Goal: Task Accomplishment & Management: Complete application form

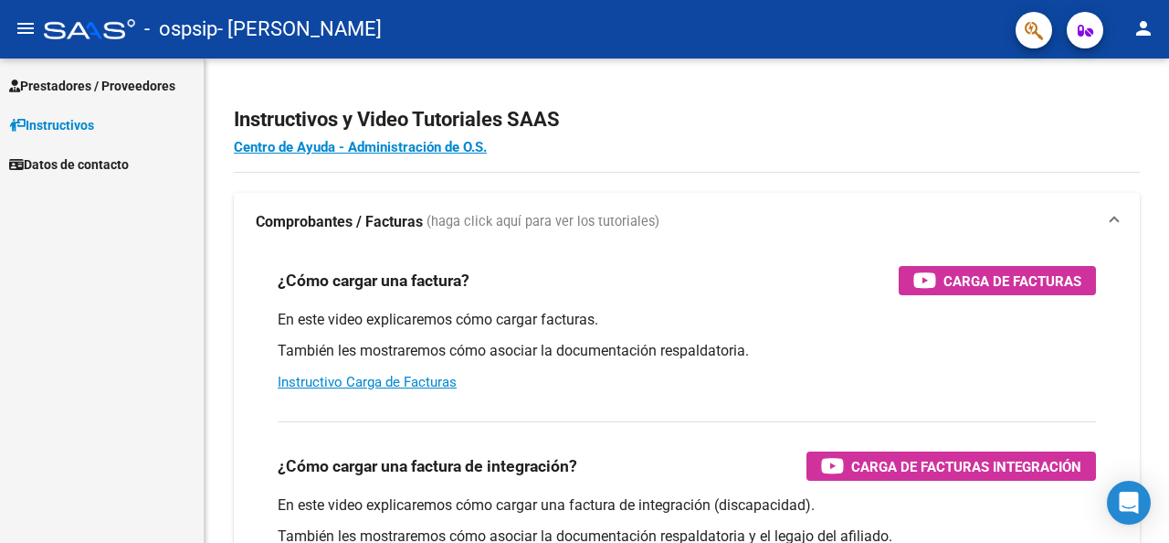
click at [46, 41] on div "- ospsip - [PERSON_NAME]" at bounding box center [522, 29] width 957 height 40
click at [39, 36] on button "menu" at bounding box center [25, 29] width 37 height 37
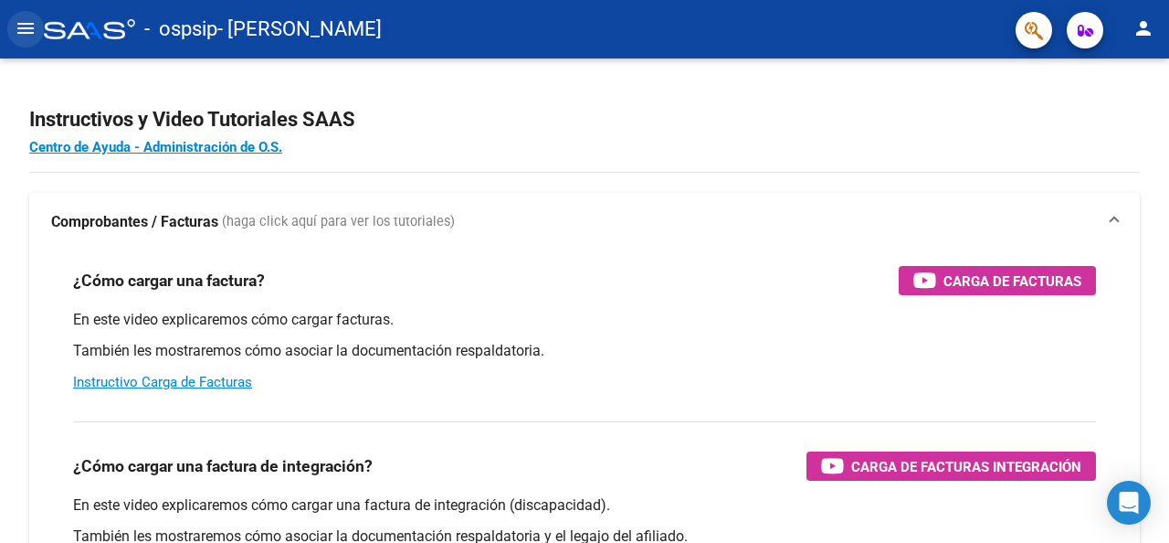
click at [26, 26] on mat-icon "menu" at bounding box center [26, 28] width 22 height 22
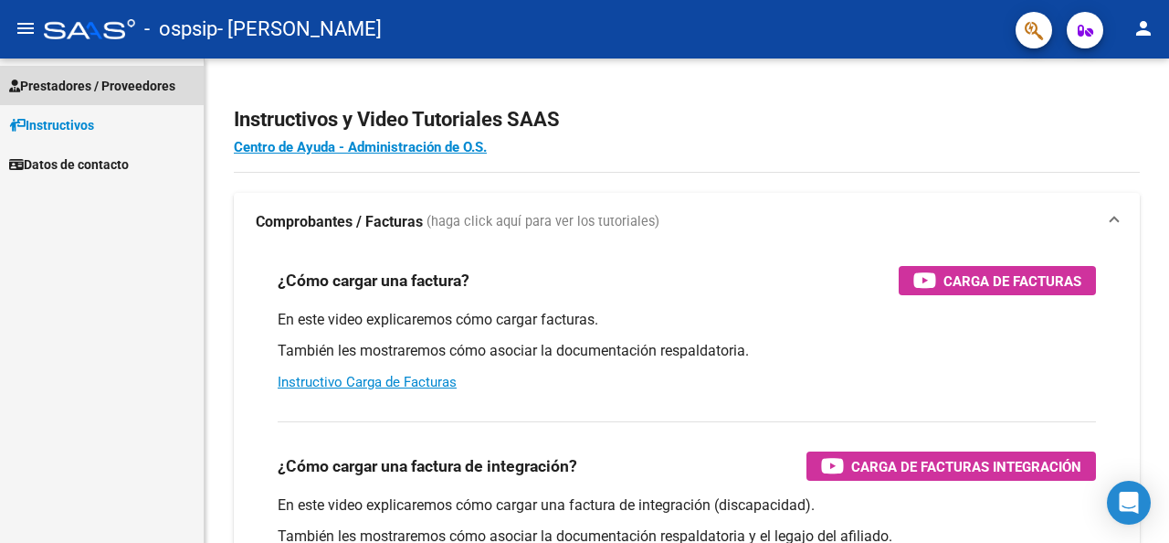
click at [52, 83] on span "Prestadores / Proveedores" at bounding box center [92, 86] width 166 height 20
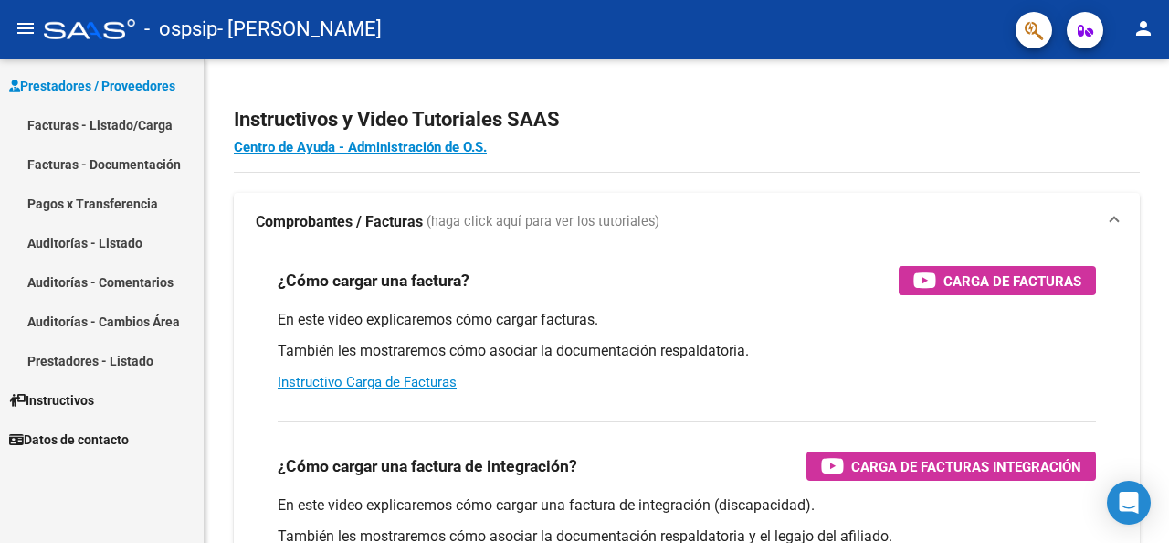
click at [63, 126] on link "Facturas - Listado/Carga" at bounding box center [102, 124] width 204 height 39
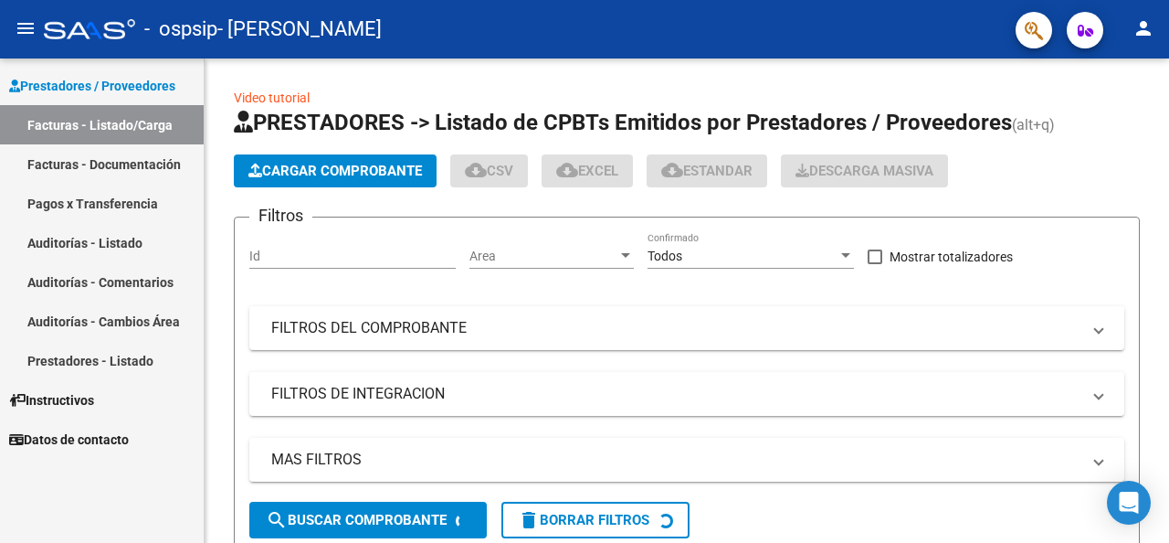
click at [340, 160] on button "Cargar Comprobante" at bounding box center [335, 170] width 203 height 33
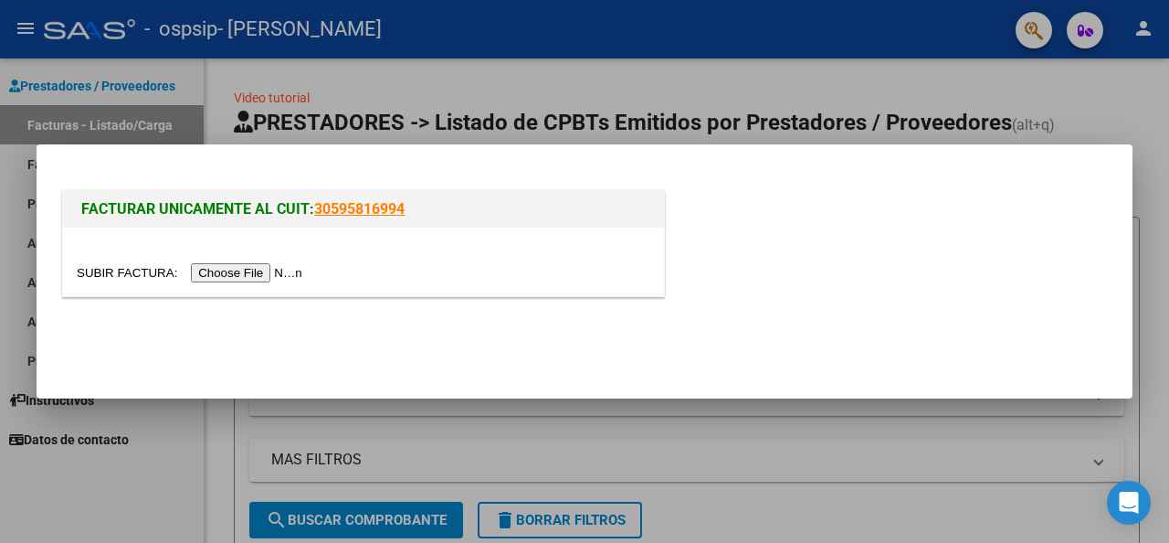
click at [275, 269] on input "file" at bounding box center [192, 272] width 231 height 19
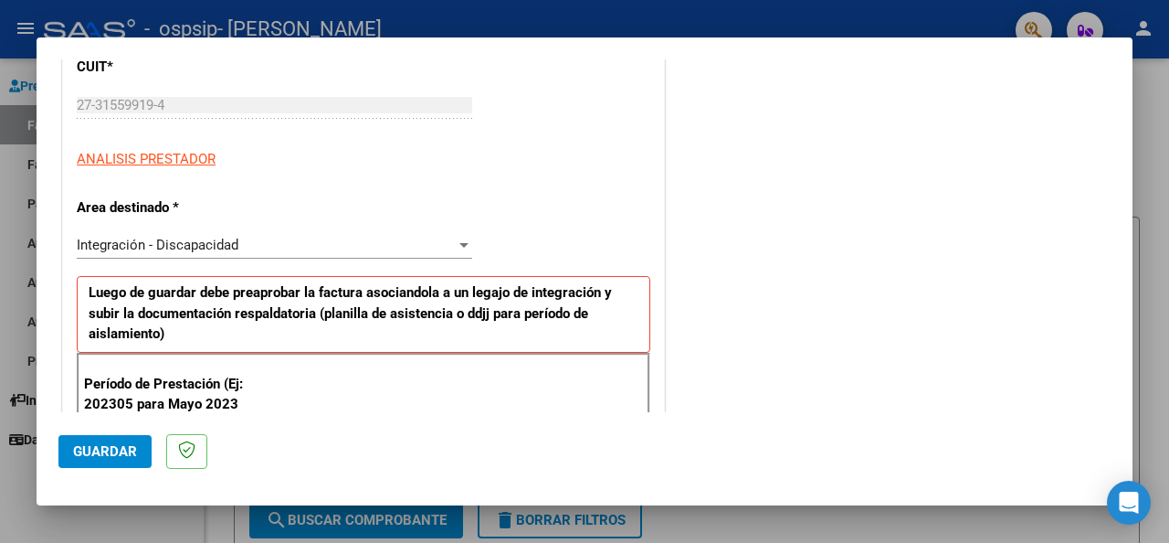
scroll to position [365, 0]
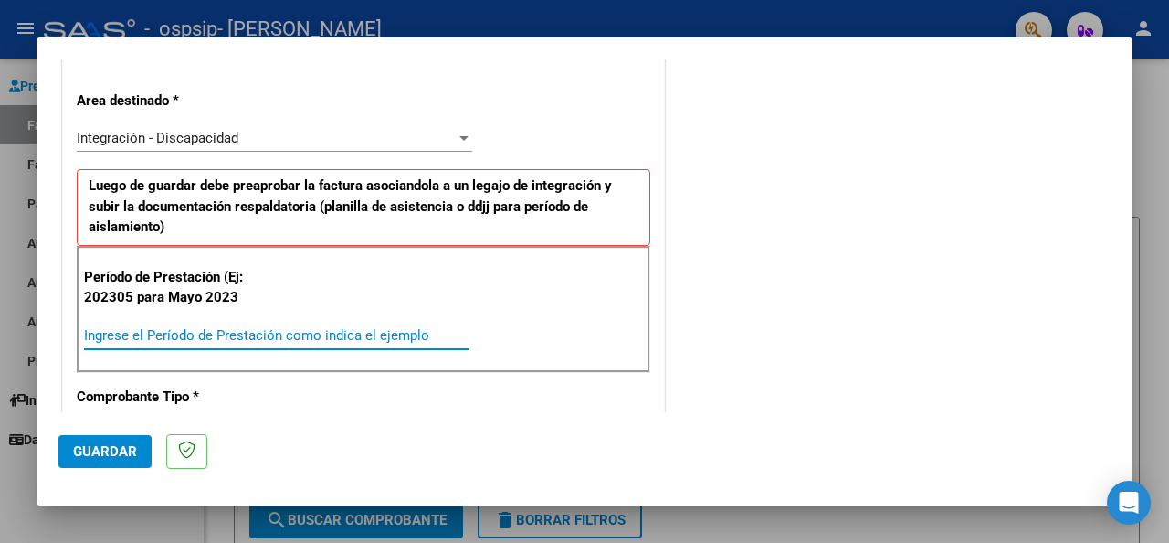
click at [143, 336] on input "Ingrese el Período de Prestación como indica el ejemplo" at bounding box center [276, 335] width 385 height 16
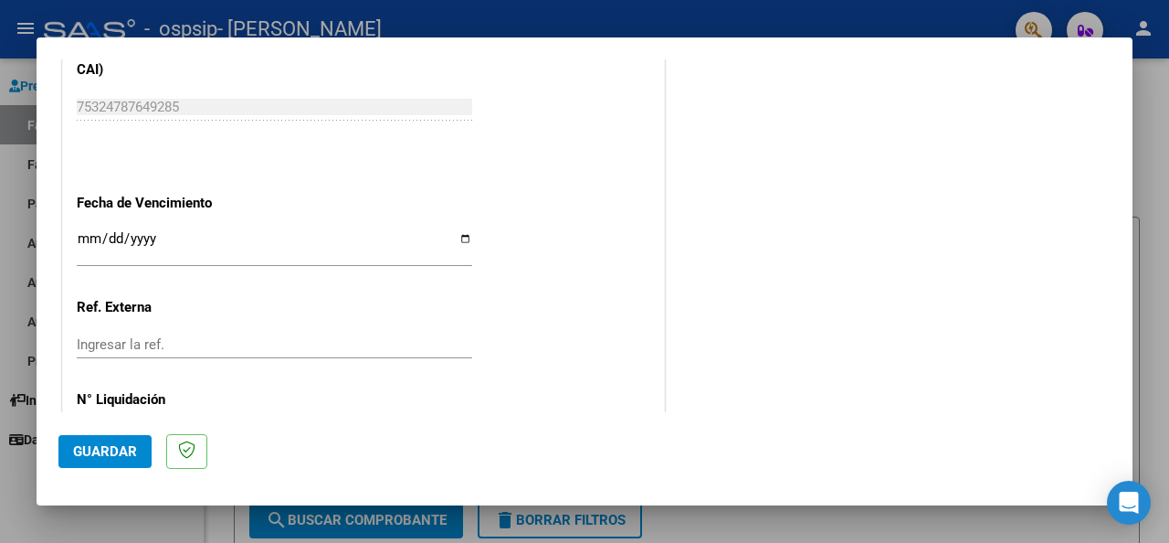
scroll to position [1260, 0]
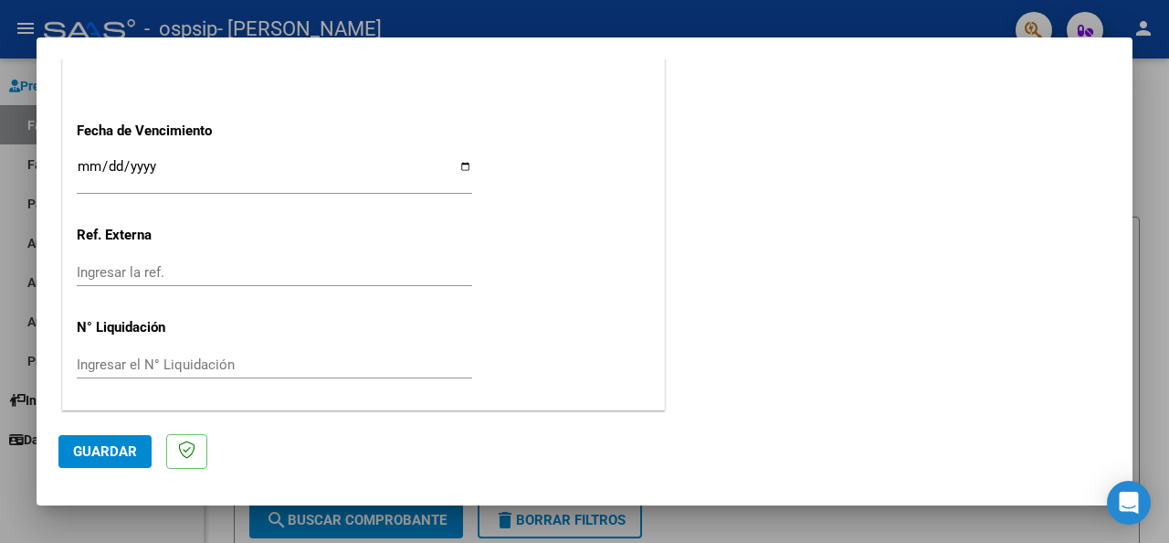
type input "202507"
click at [113, 452] on span "Guardar" at bounding box center [105, 451] width 64 height 16
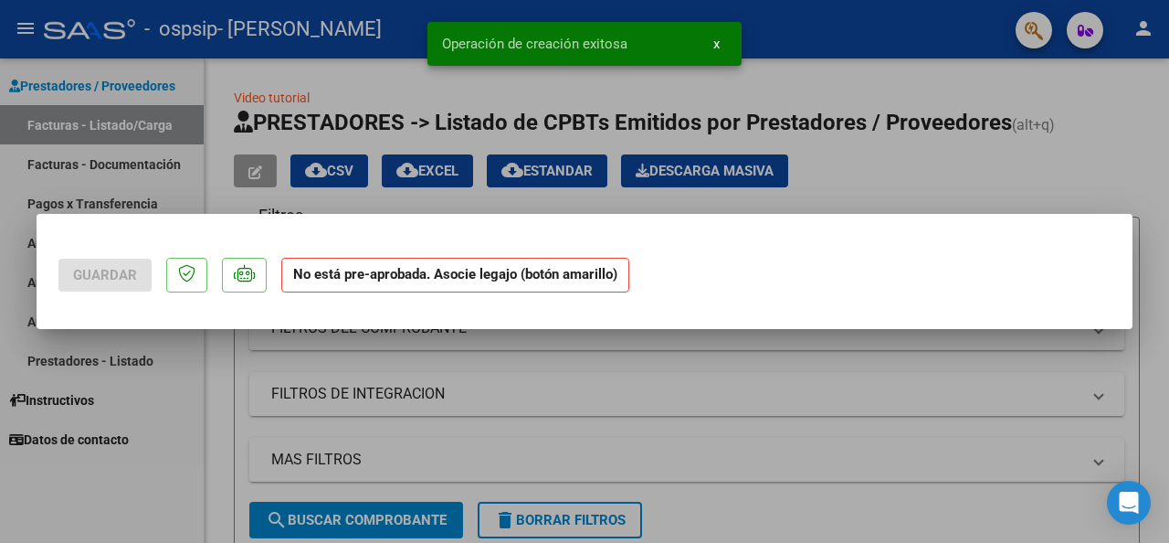
scroll to position [0, 0]
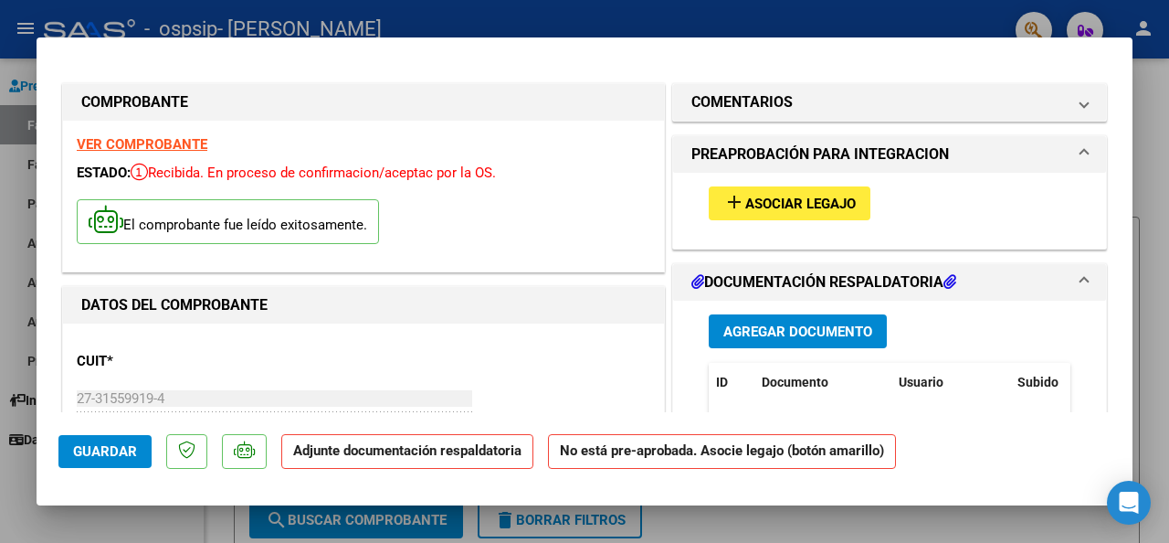
click at [735, 211] on mat-icon "add" at bounding box center [734, 202] width 22 height 22
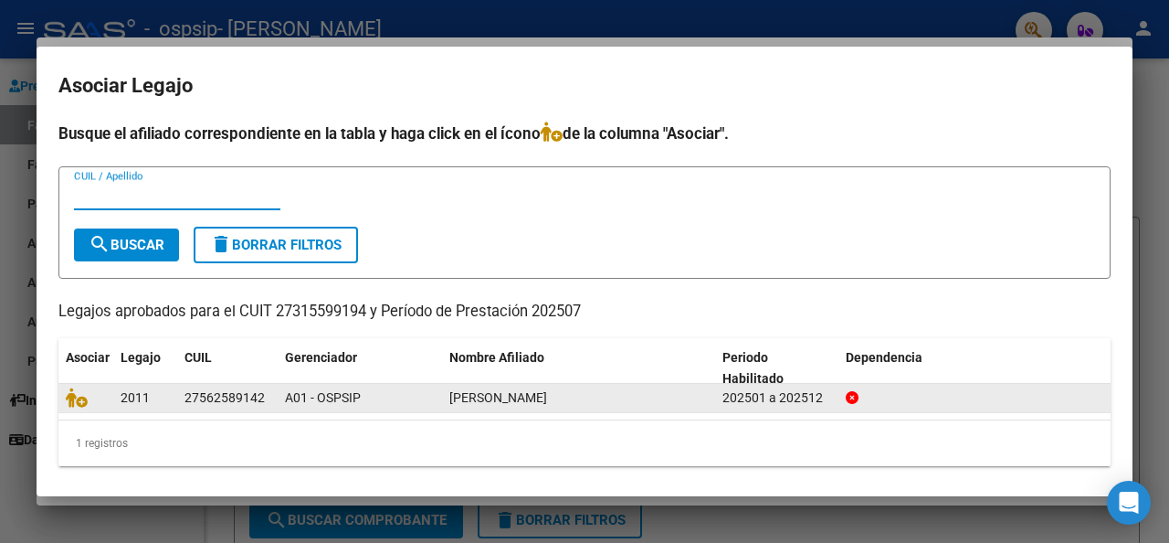
click at [171, 404] on datatable-body-cell "2011" at bounding box center [145, 398] width 64 height 28
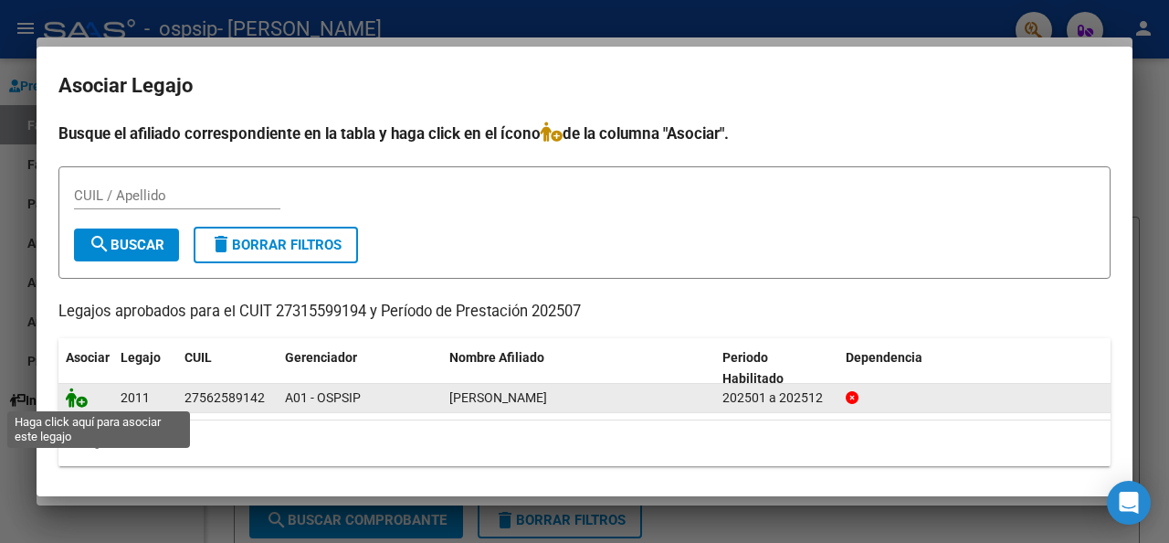
click at [80, 396] on icon at bounding box center [77, 397] width 22 height 20
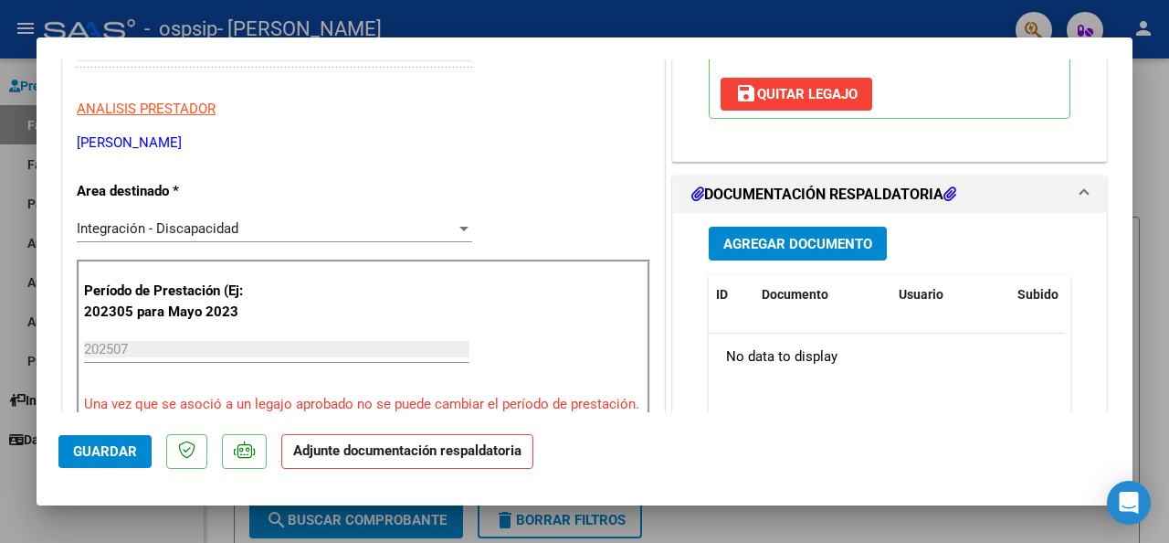
scroll to position [365, 0]
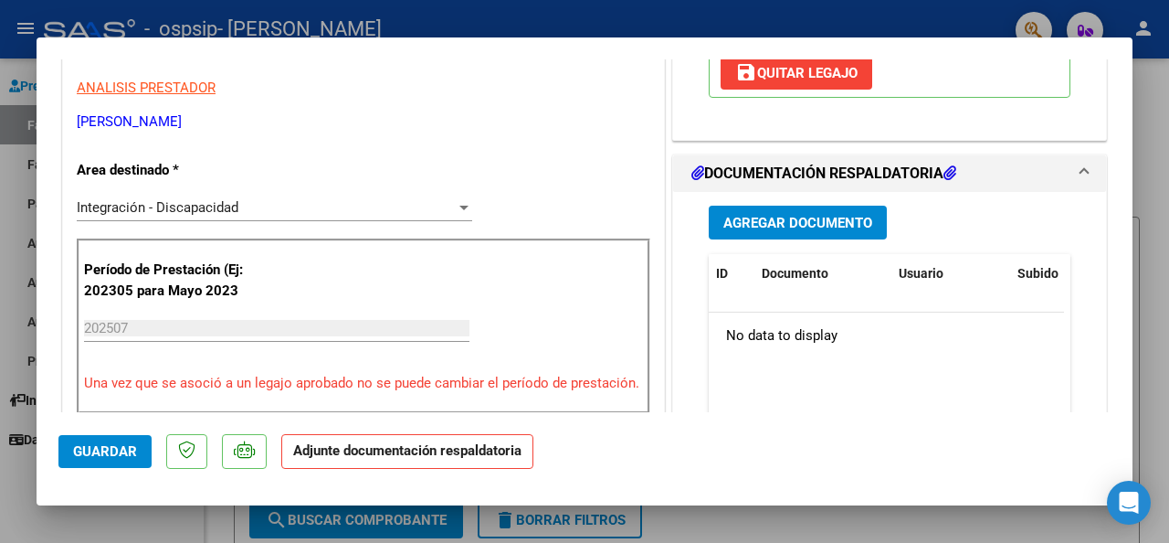
click at [787, 231] on span "Agregar Documento" at bounding box center [797, 223] width 149 height 16
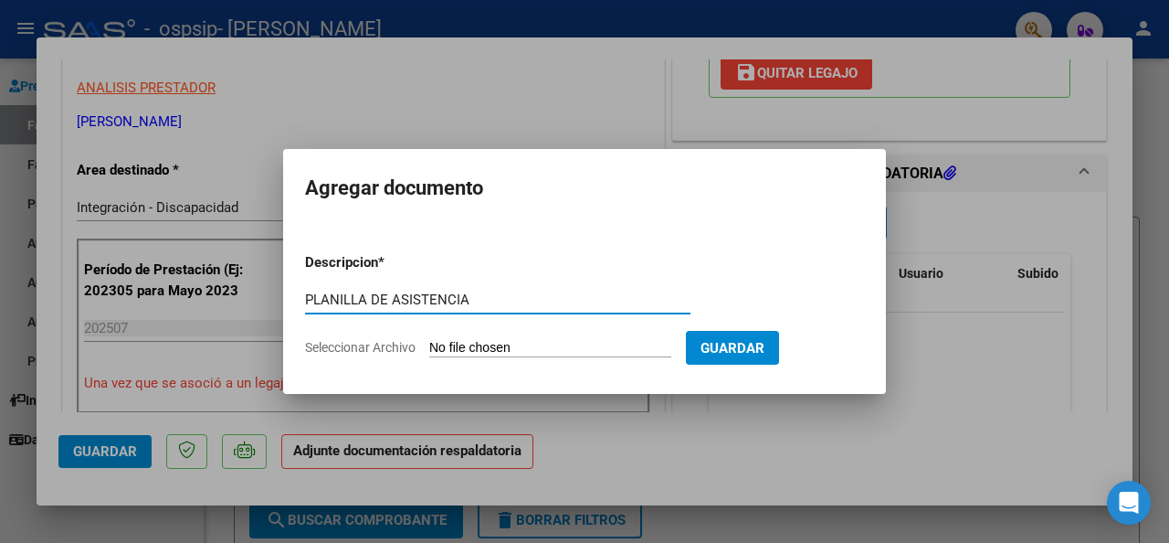
type input "PLANILLA DE ASISTENCIA"
click at [508, 347] on input "Seleccionar Archivo" at bounding box center [550, 348] width 242 height 17
type input "C:\fakepath\27315599194_011_00002_00000322 PA.pdf"
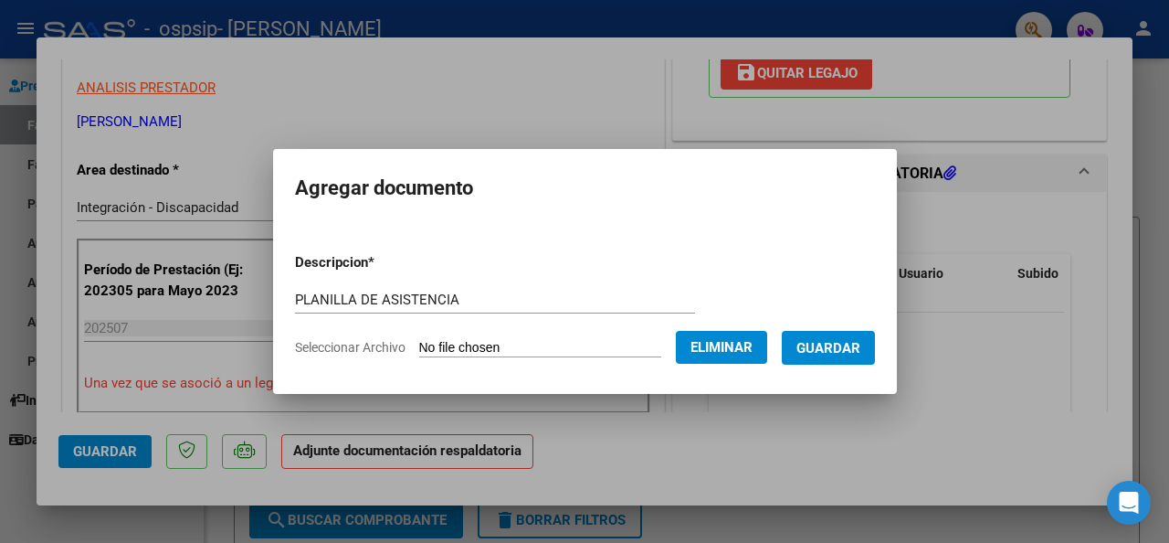
click at [829, 342] on span "Guardar" at bounding box center [829, 348] width 64 height 16
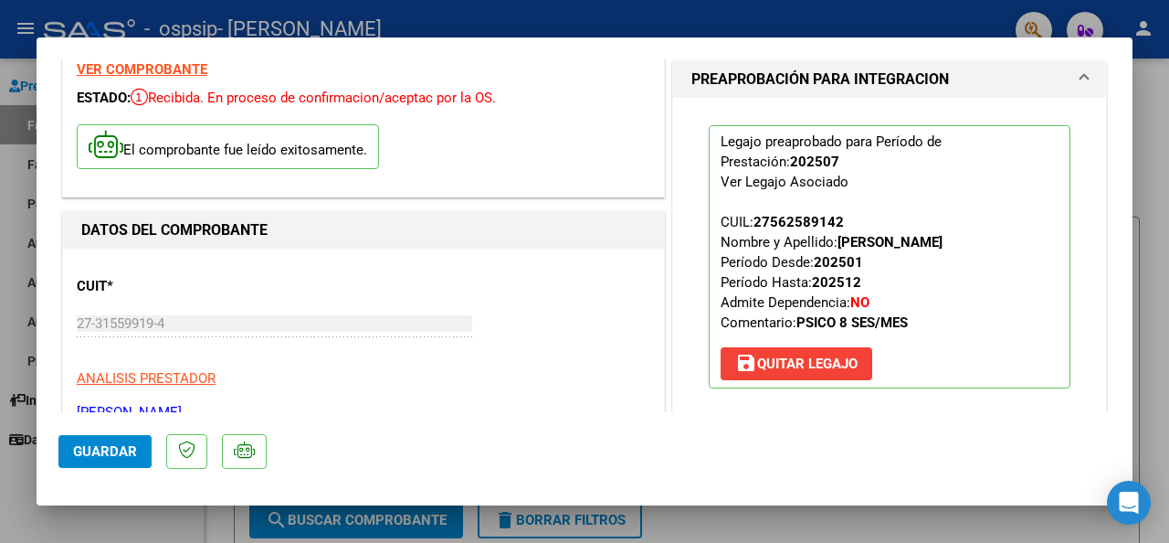
scroll to position [0, 0]
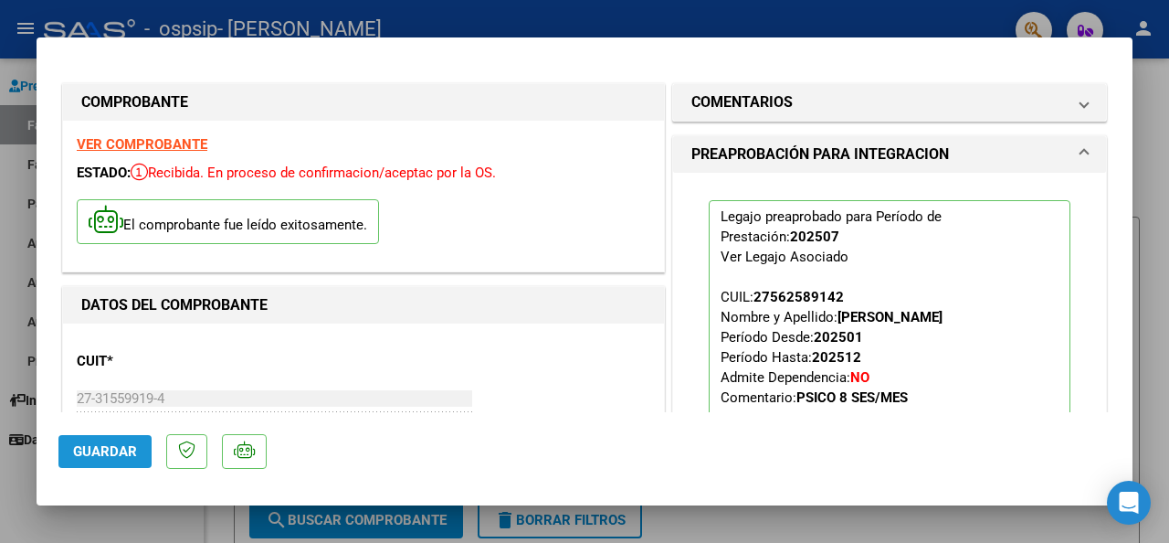
click at [123, 451] on span "Guardar" at bounding box center [105, 451] width 64 height 16
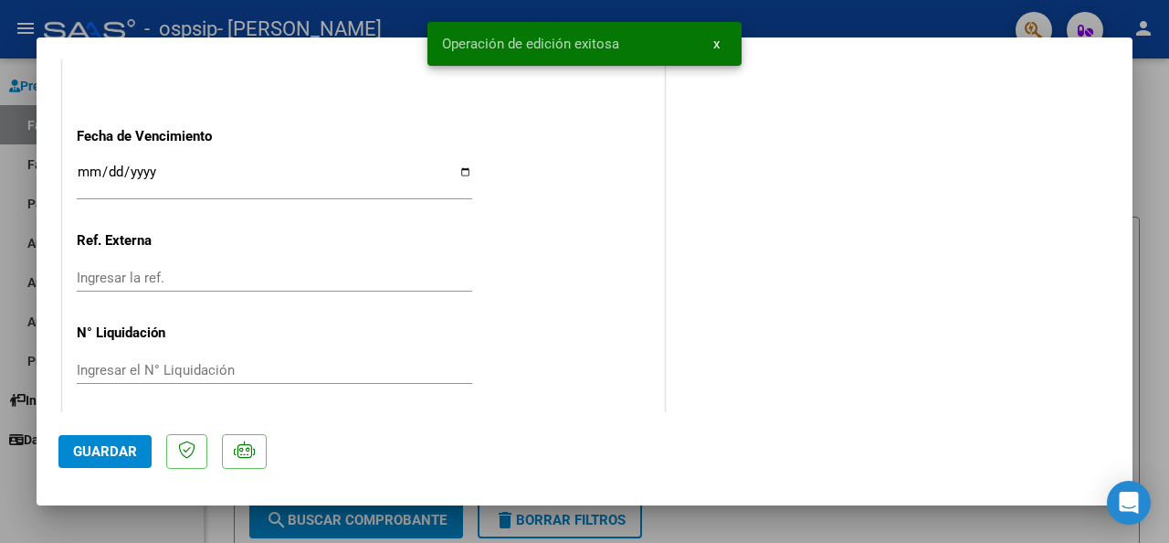
scroll to position [1301, 0]
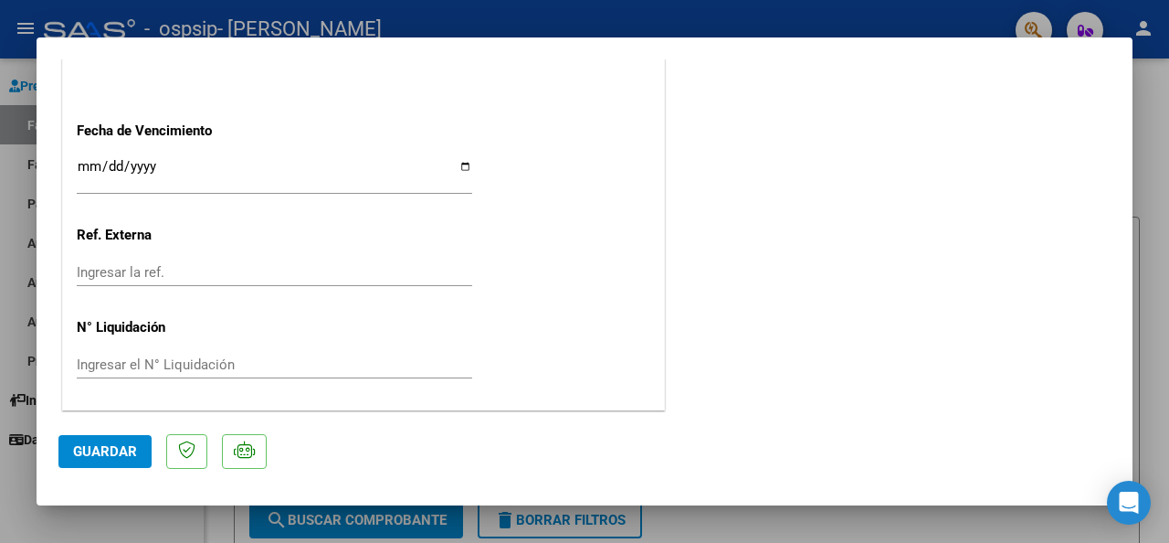
click at [1153, 306] on div at bounding box center [584, 271] width 1169 height 543
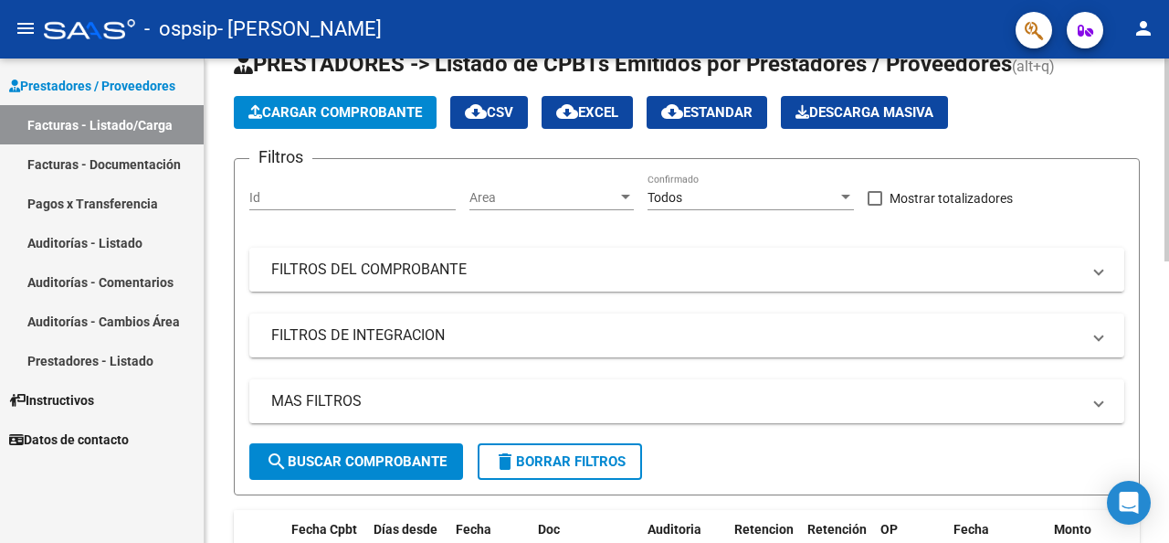
scroll to position [0, 0]
